Goal: Information Seeking & Learning: Learn about a topic

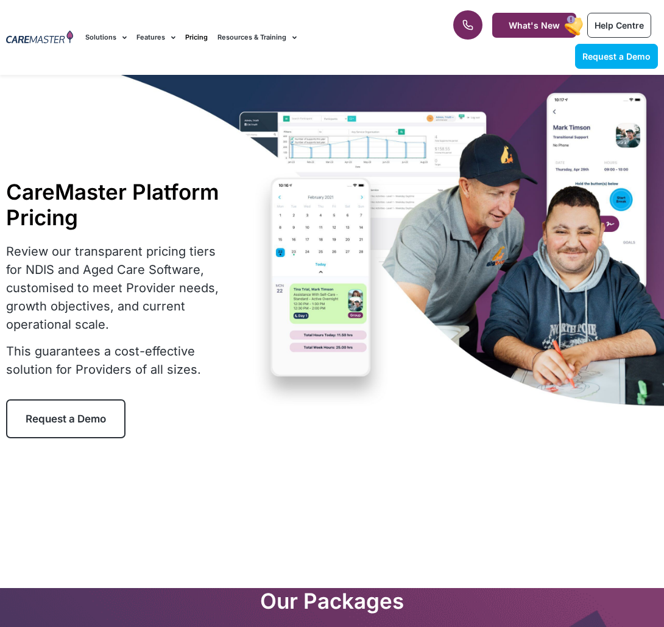
select select "***"
click at [195, 38] on link "Pricing" at bounding box center [196, 37] width 23 height 41
